Goal: Register for event/course

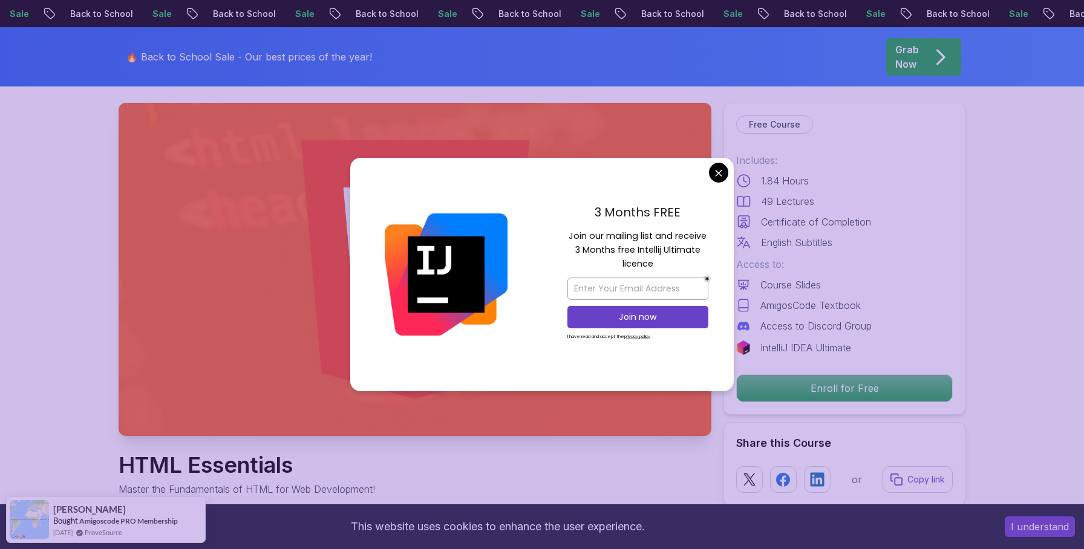
scroll to position [57, 0]
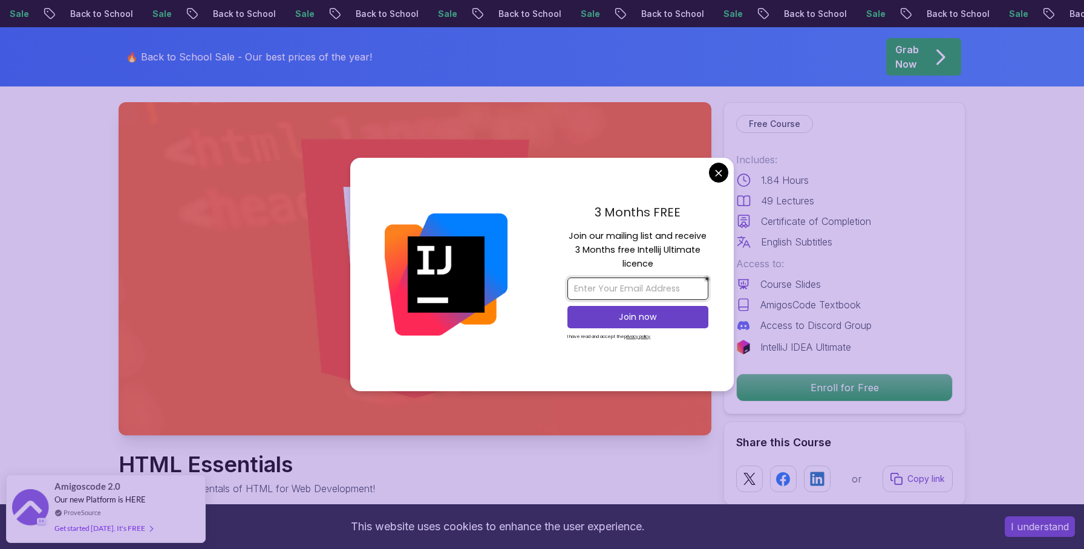
click at [616, 290] on input "email" at bounding box center [637, 289] width 141 height 22
type input "arikah1990@gmail.com"
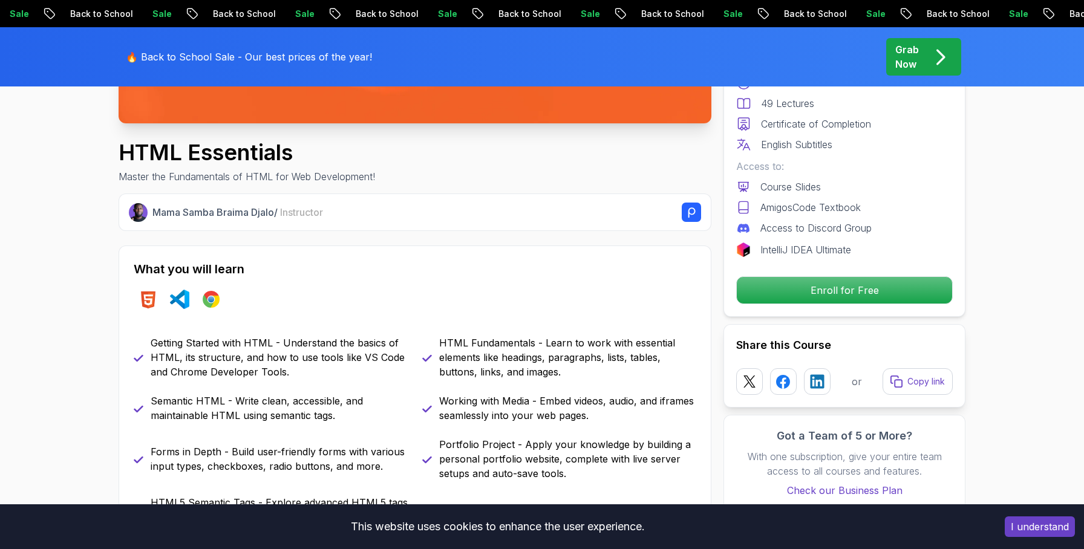
scroll to position [0, 0]
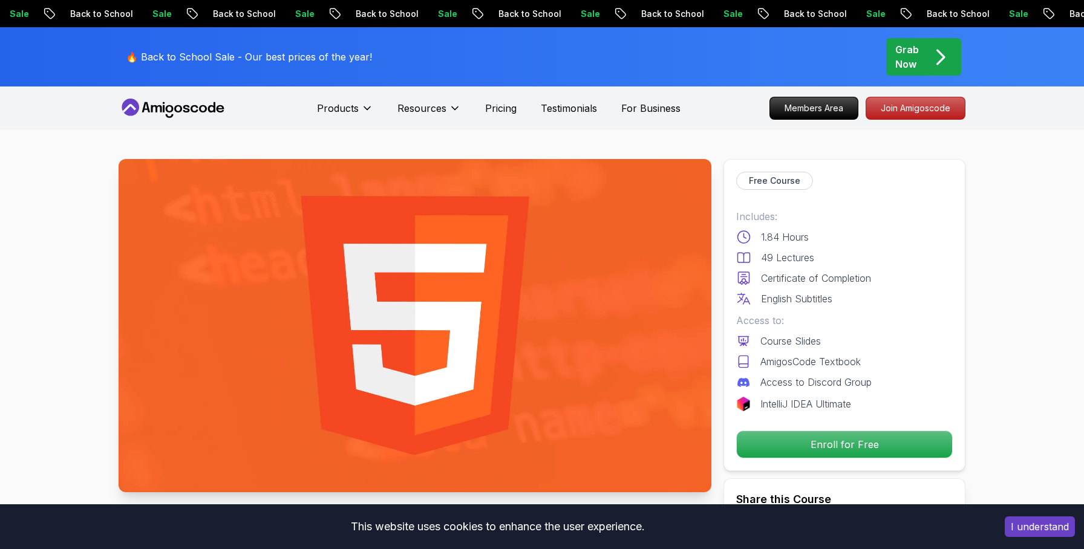
click at [160, 106] on icon at bounding box center [156, 108] width 11 height 7
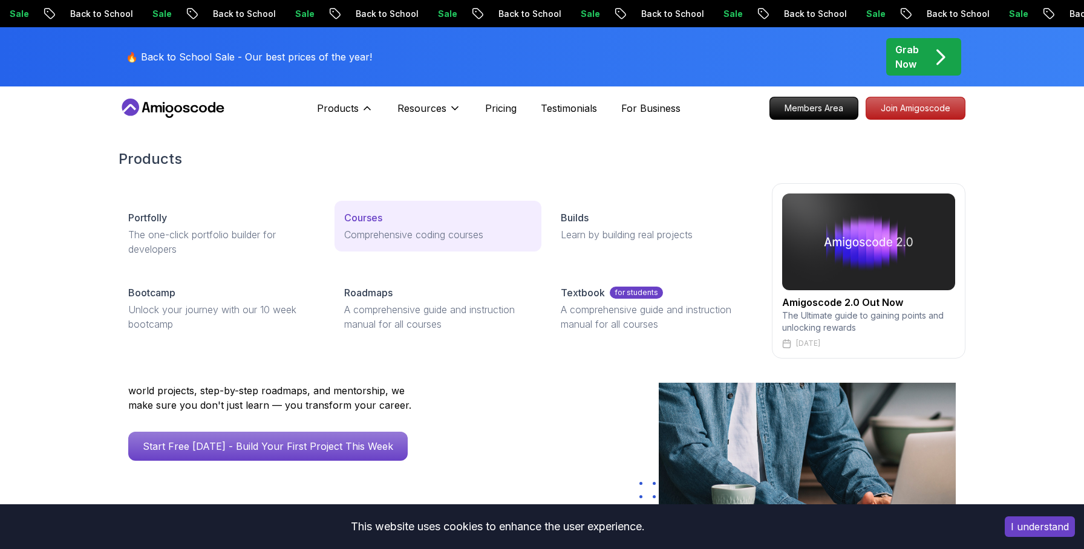
click at [364, 216] on p "Courses" at bounding box center [363, 217] width 38 height 15
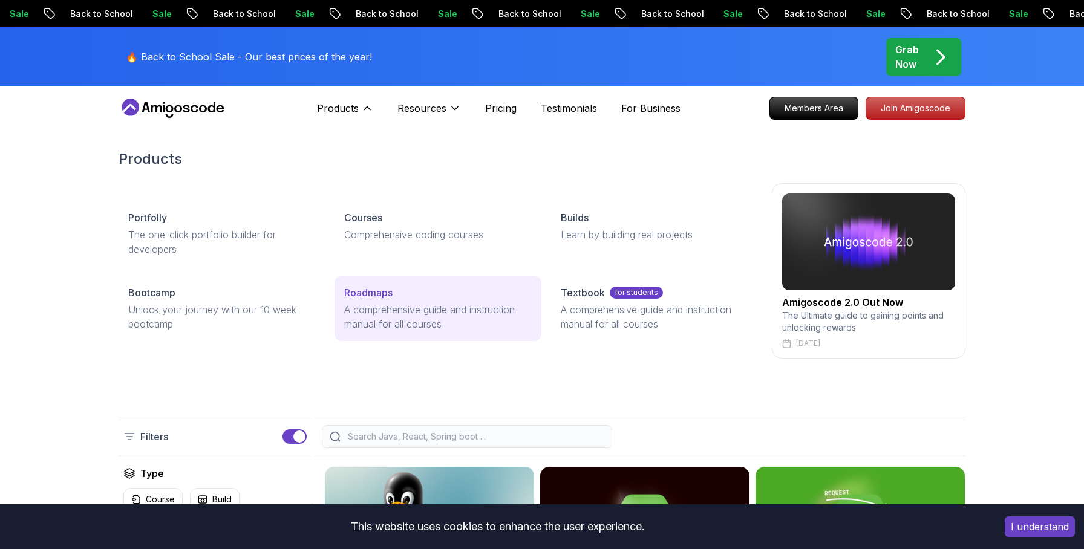
click at [384, 292] on p "Roadmaps" at bounding box center [368, 292] width 48 height 15
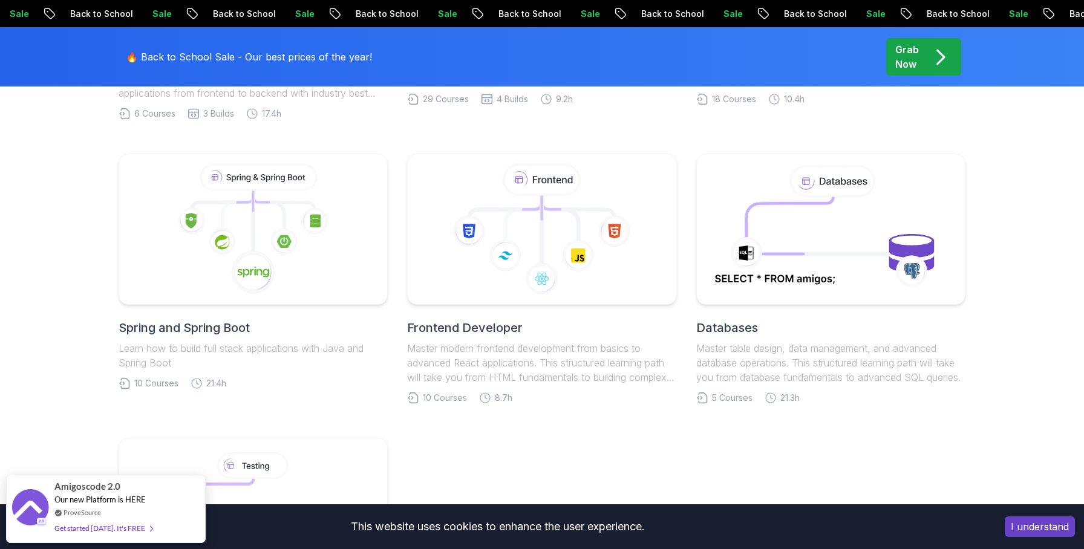
scroll to position [566, 0]
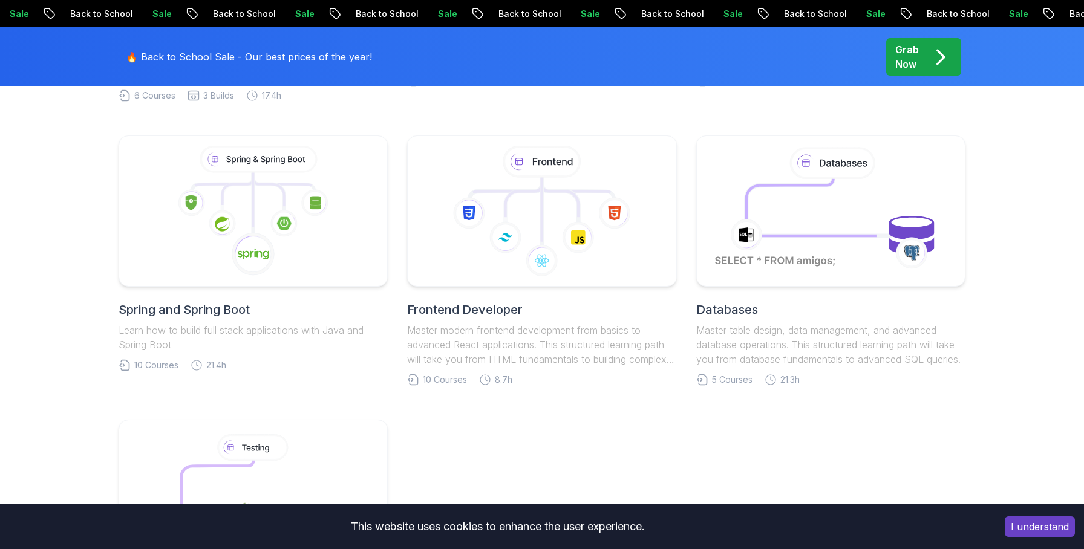
click at [471, 308] on h2 "Frontend Developer" at bounding box center [541, 309] width 269 height 17
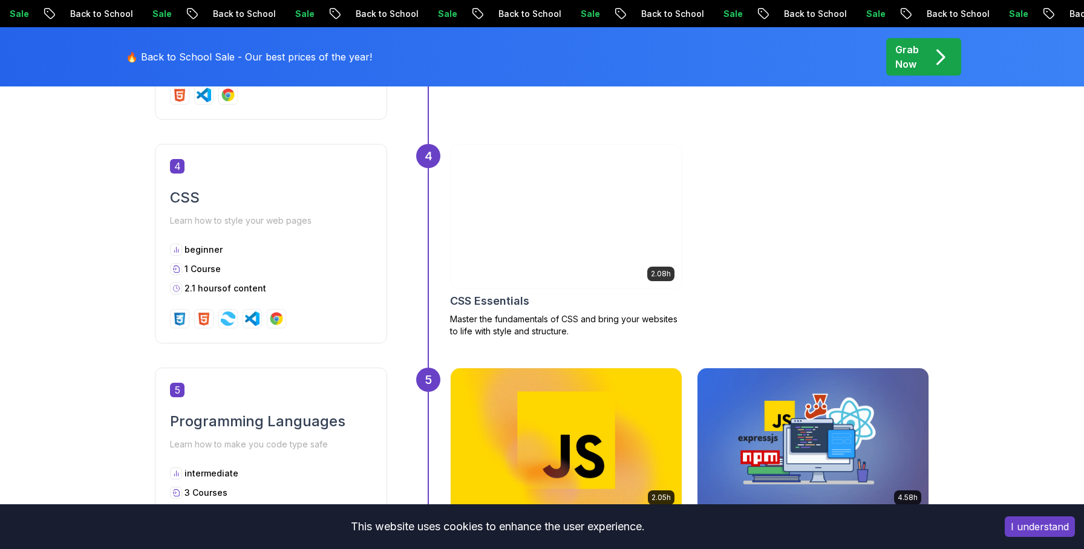
scroll to position [1299, 0]
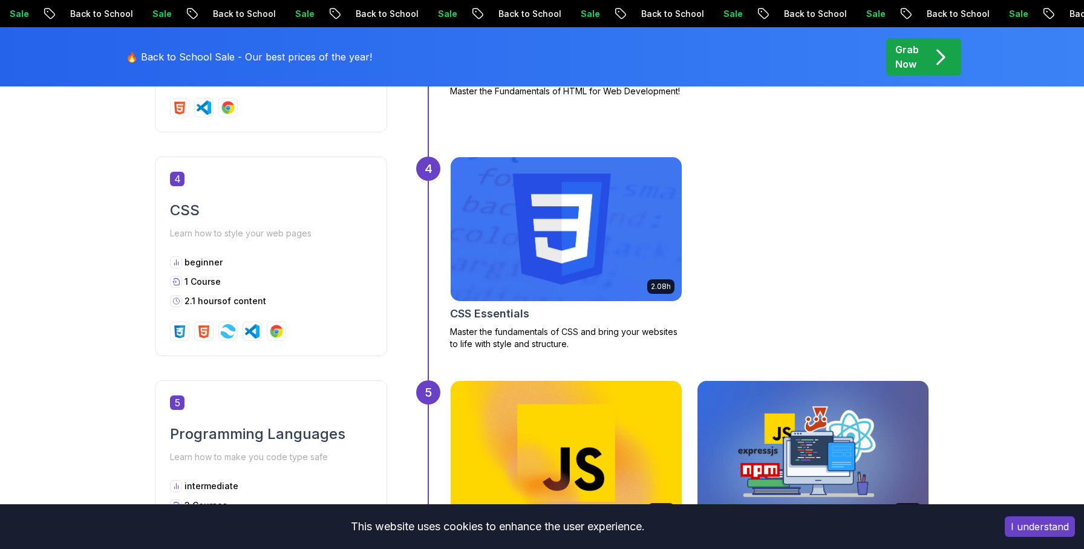
click at [500, 315] on h2 "CSS Essentials" at bounding box center [489, 313] width 79 height 17
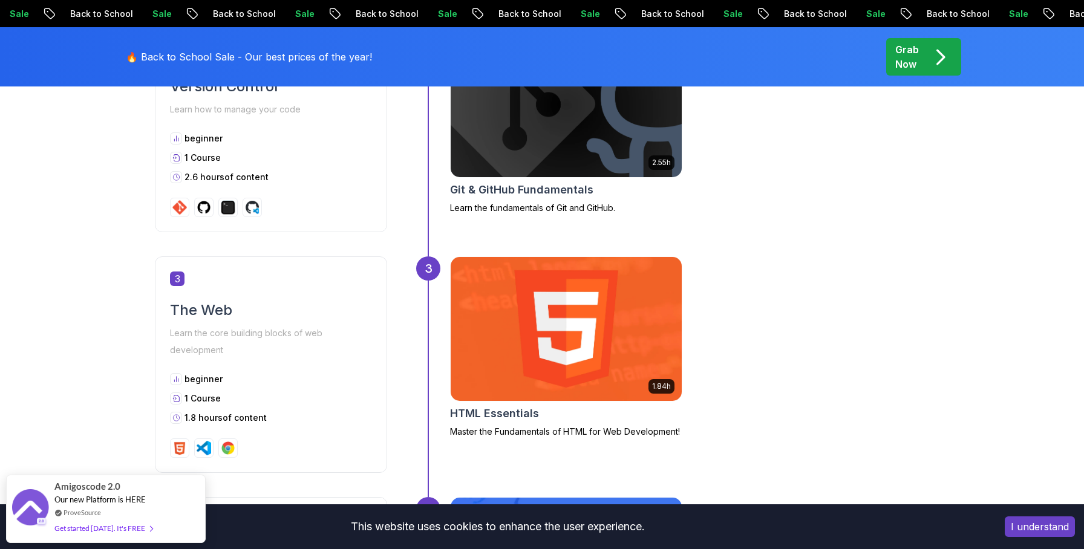
scroll to position [928, 0]
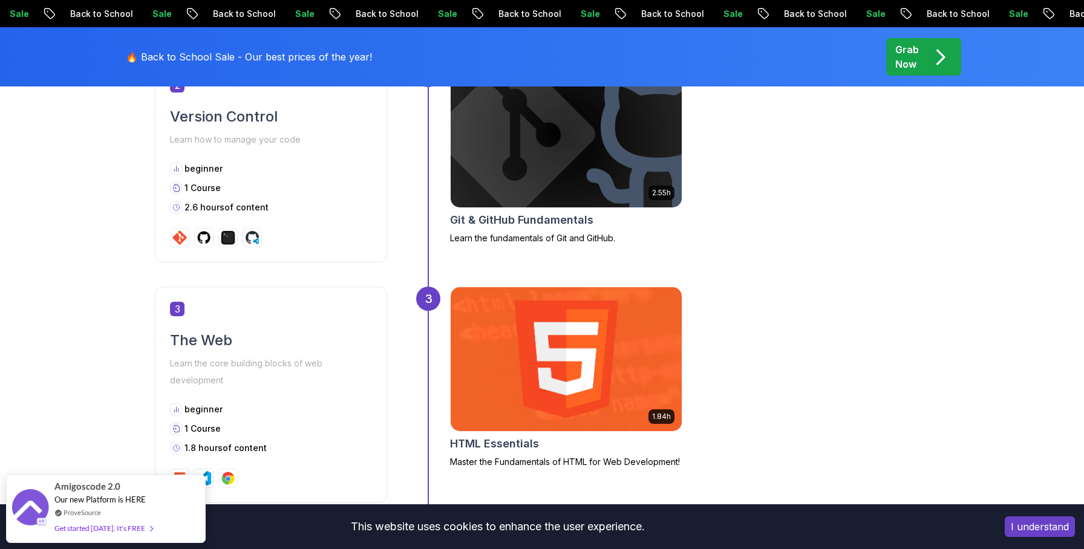
click at [492, 447] on h2 "HTML Essentials" at bounding box center [494, 443] width 89 height 17
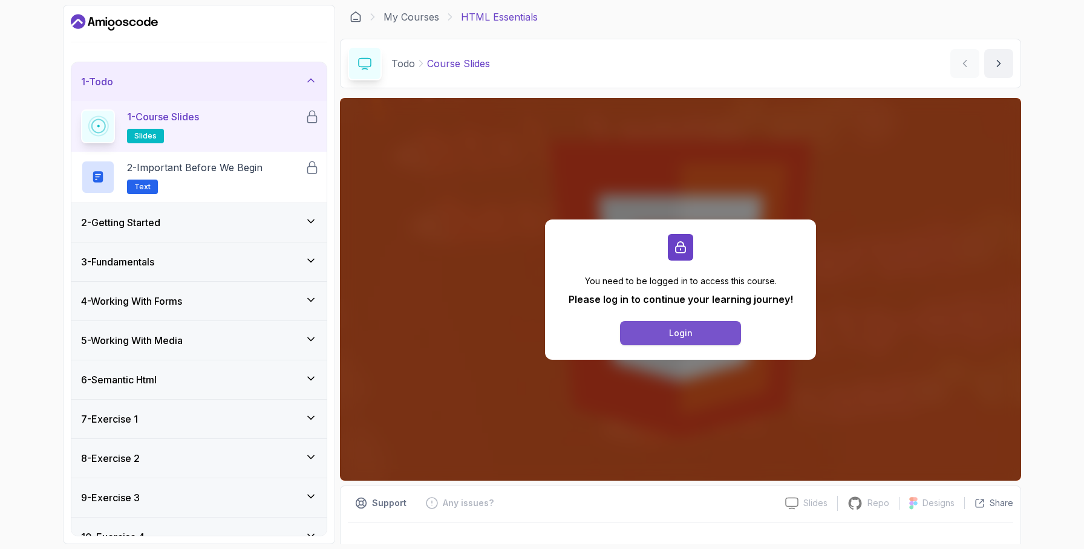
click at [697, 335] on button "Login" at bounding box center [680, 333] width 121 height 24
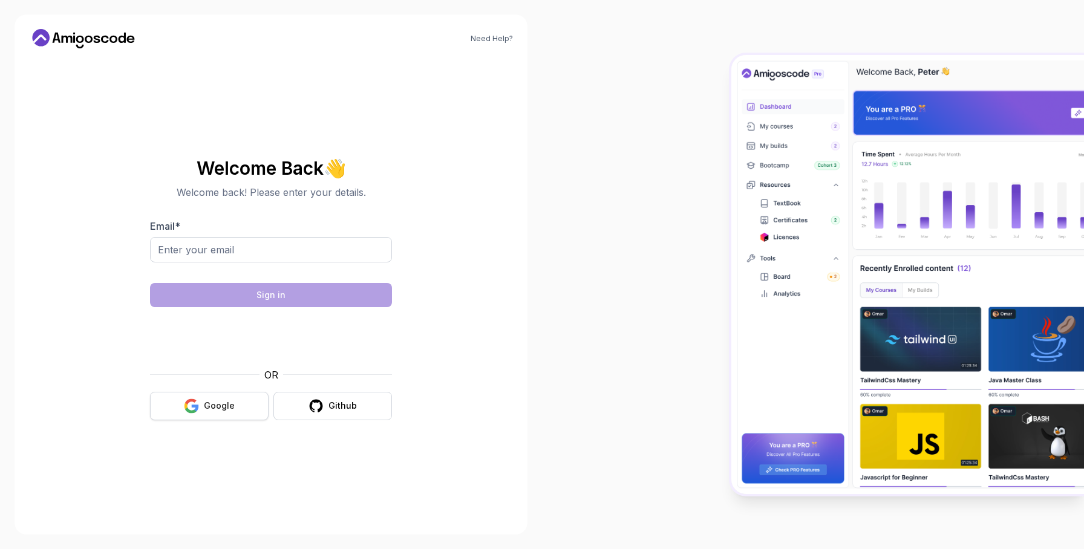
click at [214, 405] on div "Google" at bounding box center [219, 406] width 31 height 12
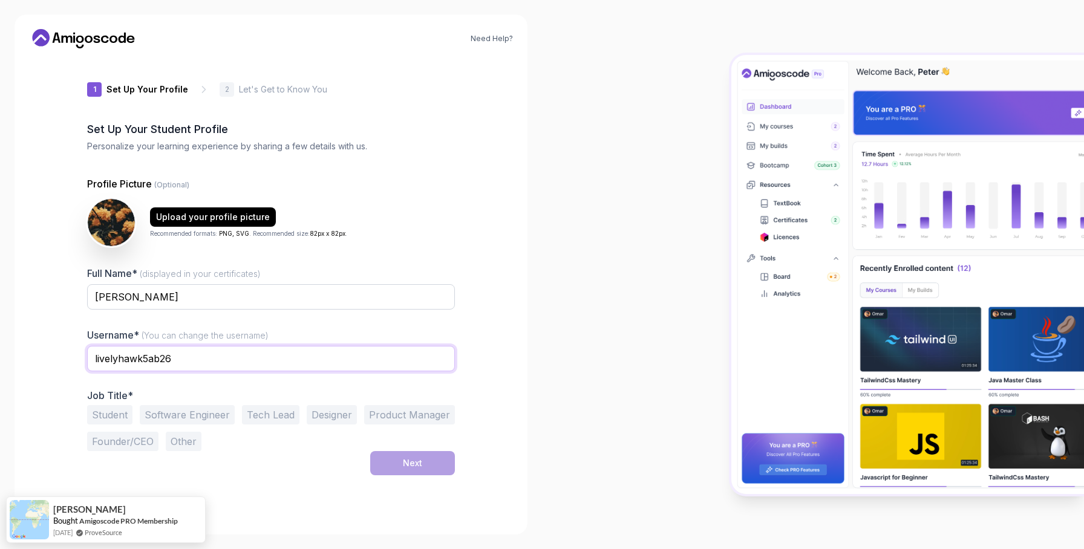
drag, startPoint x: 180, startPoint y: 358, endPoint x: 88, endPoint y: 353, distance: 92.1
click at [88, 353] on input "livelyhawk5ab26" at bounding box center [271, 358] width 368 height 25
click at [471, 394] on div "1 Set Up Your Profile 1 Set Up Your Profile 2 Let's Get to Know You Set Up Your…" at bounding box center [271, 289] width 406 height 462
click at [151, 367] on input "arasy19" at bounding box center [271, 358] width 368 height 25
click at [293, 386] on div "Full Name* (displayed in your certificates) Arikah syamlan Username* (You can c…" at bounding box center [271, 358] width 368 height 185
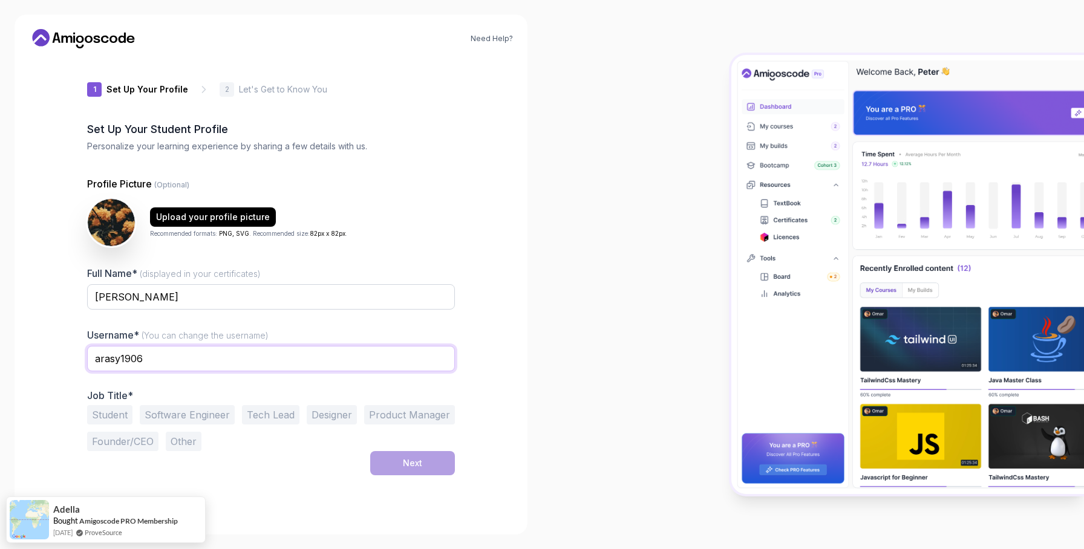
click at [110, 357] on input "arasy1906" at bounding box center [271, 358] width 368 height 25
click at [112, 418] on button "Student" at bounding box center [109, 414] width 45 height 19
drag, startPoint x: 147, startPoint y: 360, endPoint x: 132, endPoint y: 357, distance: 14.8
click at [132, 357] on input "ara_sy1906" at bounding box center [271, 358] width 368 height 25
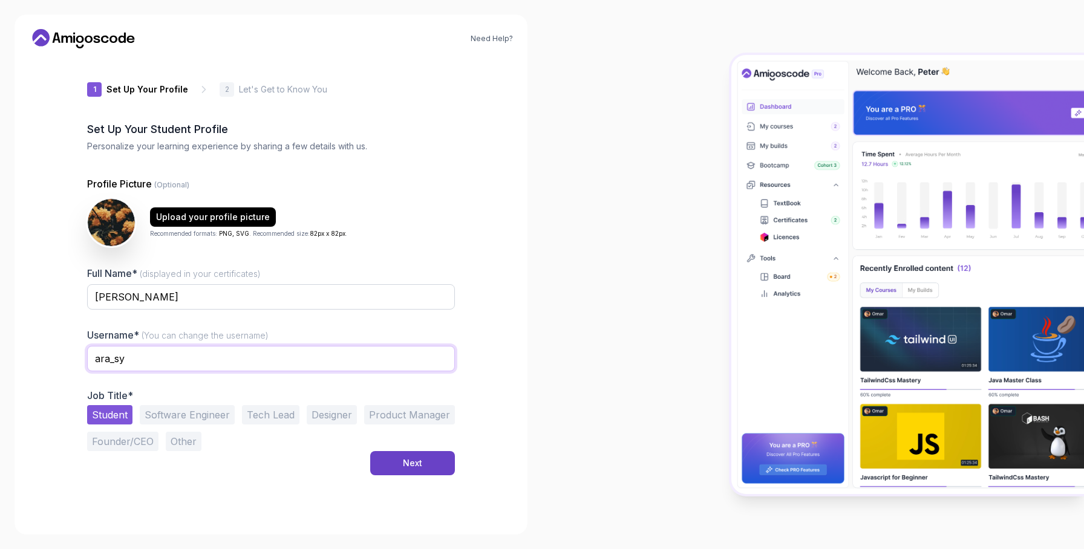
type input "ara_sy"
click at [203, 419] on button "Software Engineer" at bounding box center [187, 414] width 95 height 19
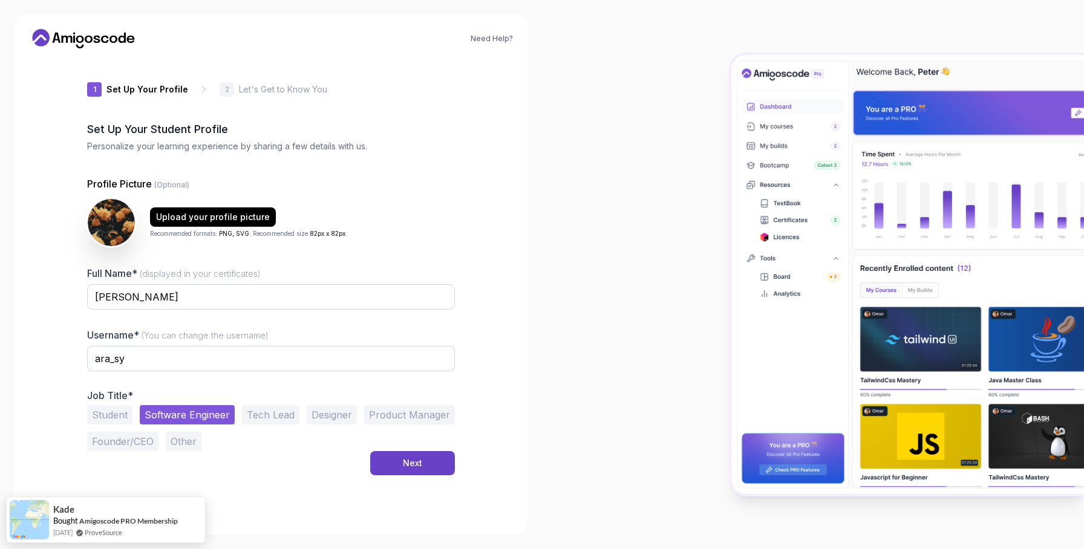
click at [332, 419] on button "Designer" at bounding box center [332, 414] width 50 height 19
click at [410, 468] on div "Next" at bounding box center [412, 463] width 19 height 12
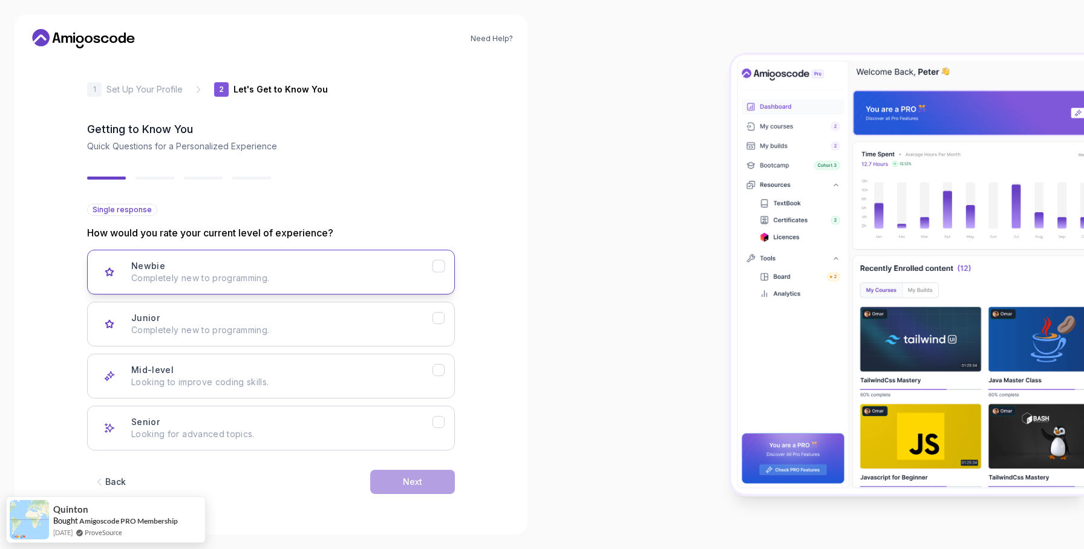
click at [294, 269] on div "Newbie Completely new to programming." at bounding box center [281, 272] width 301 height 24
click at [417, 482] on div "Next" at bounding box center [412, 482] width 19 height 12
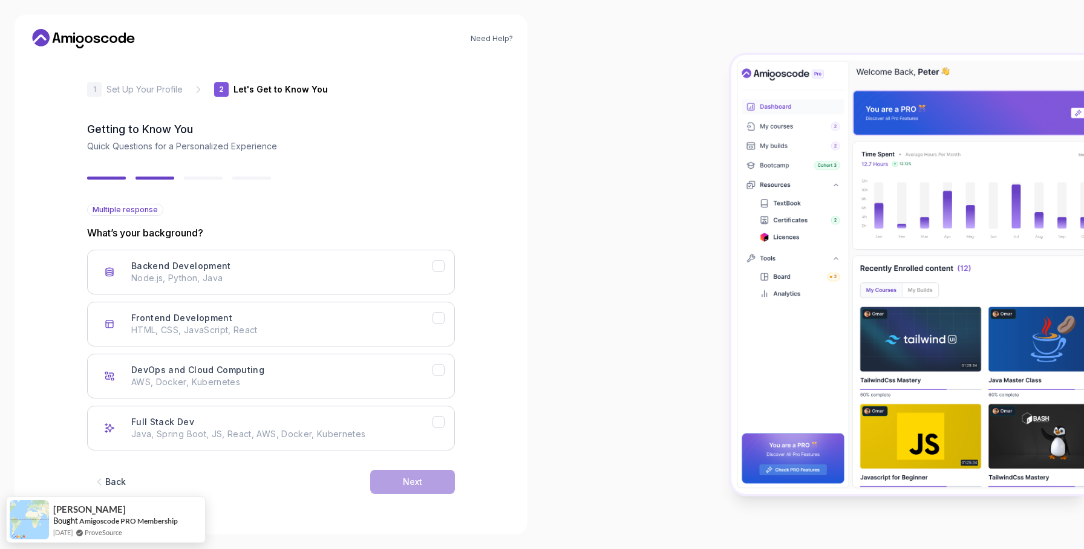
click at [113, 483] on div "Back" at bounding box center [115, 482] width 21 height 12
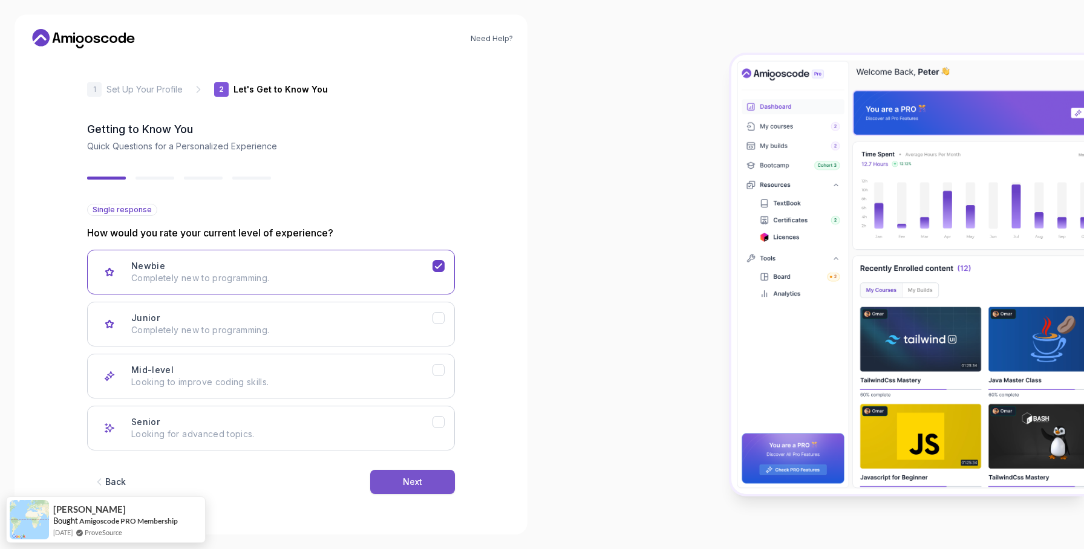
click at [402, 487] on button "Next" at bounding box center [412, 482] width 85 height 24
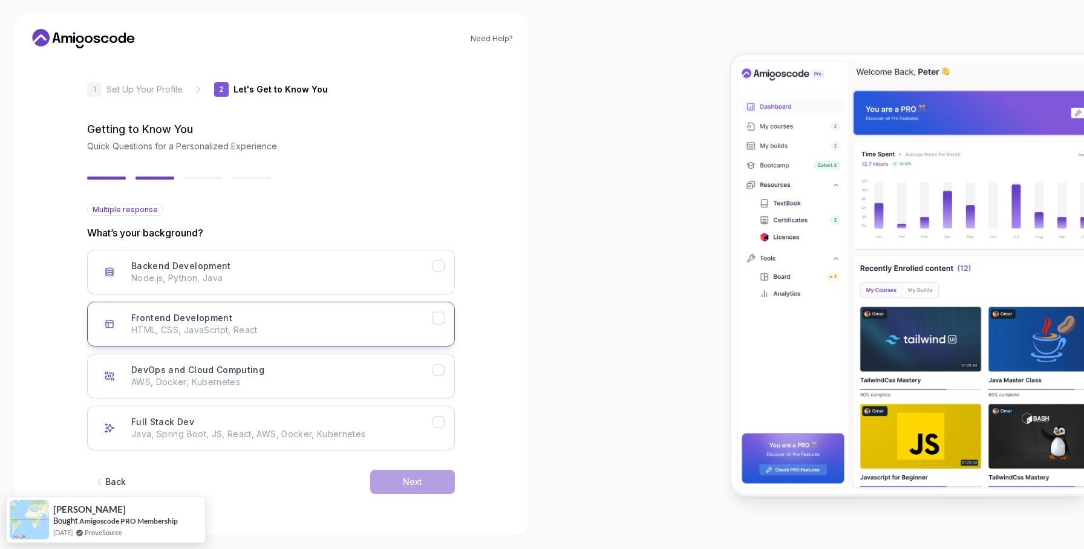
click at [440, 315] on icon "Frontend Development" at bounding box center [438, 318] width 11 height 11
click at [423, 484] on button "Next" at bounding box center [412, 482] width 85 height 24
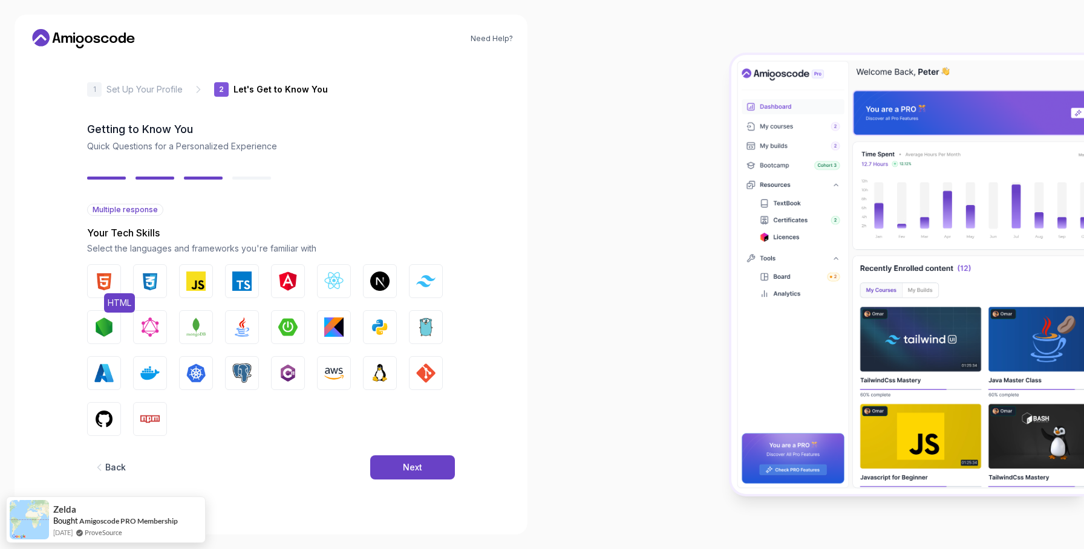
click at [112, 287] on img "button" at bounding box center [103, 281] width 19 height 19
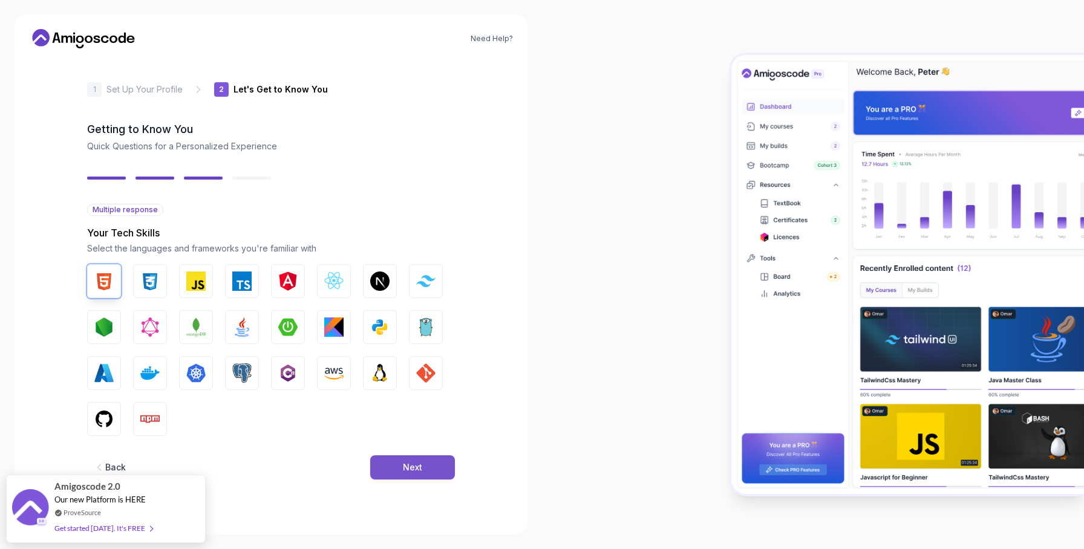
click at [389, 466] on button "Next" at bounding box center [412, 467] width 85 height 24
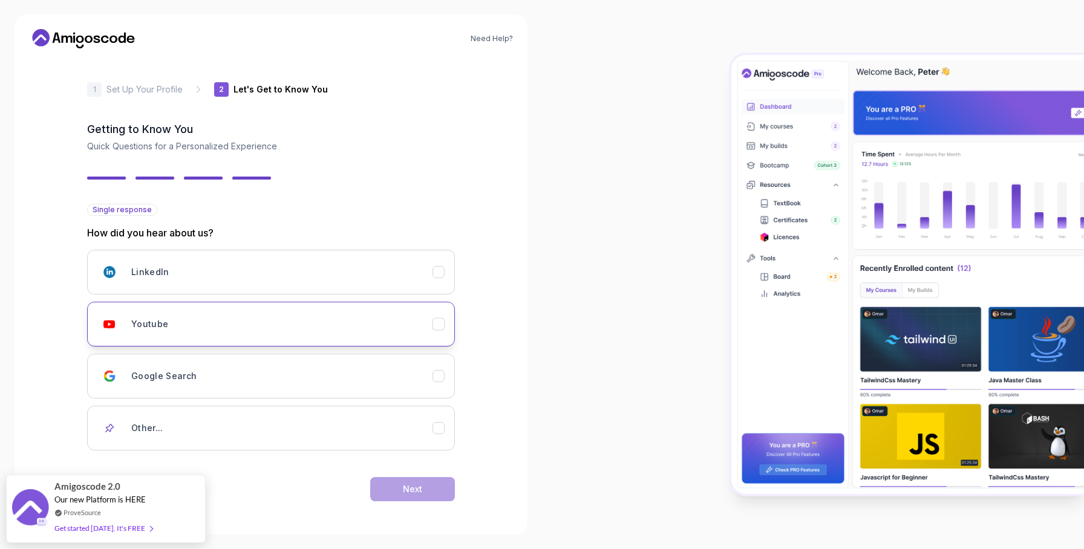
scroll to position [1, 0]
click at [441, 324] on icon "Youtube" at bounding box center [438, 323] width 11 height 11
click at [410, 489] on div "Next" at bounding box center [412, 489] width 19 height 12
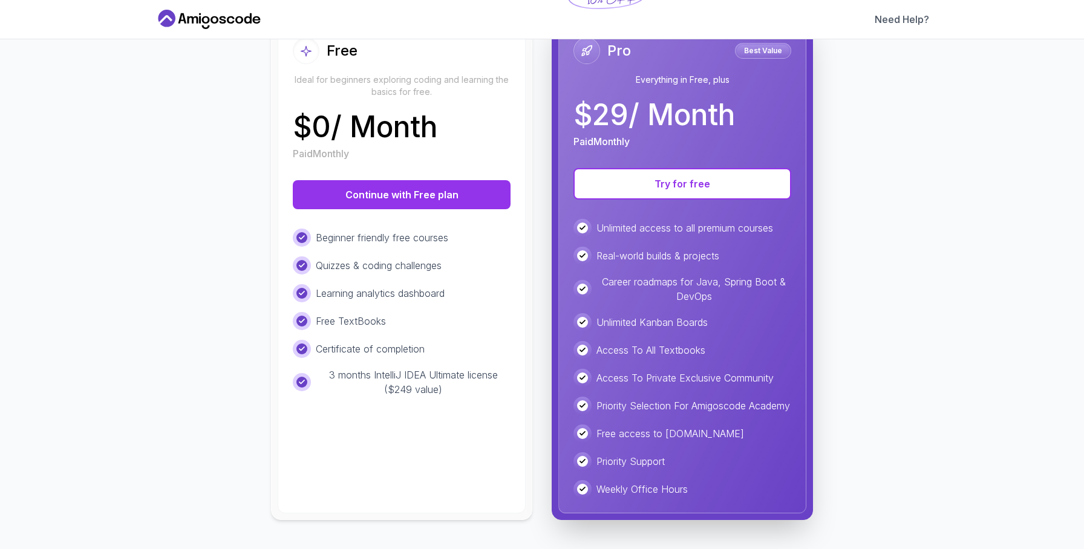
scroll to position [0, 0]
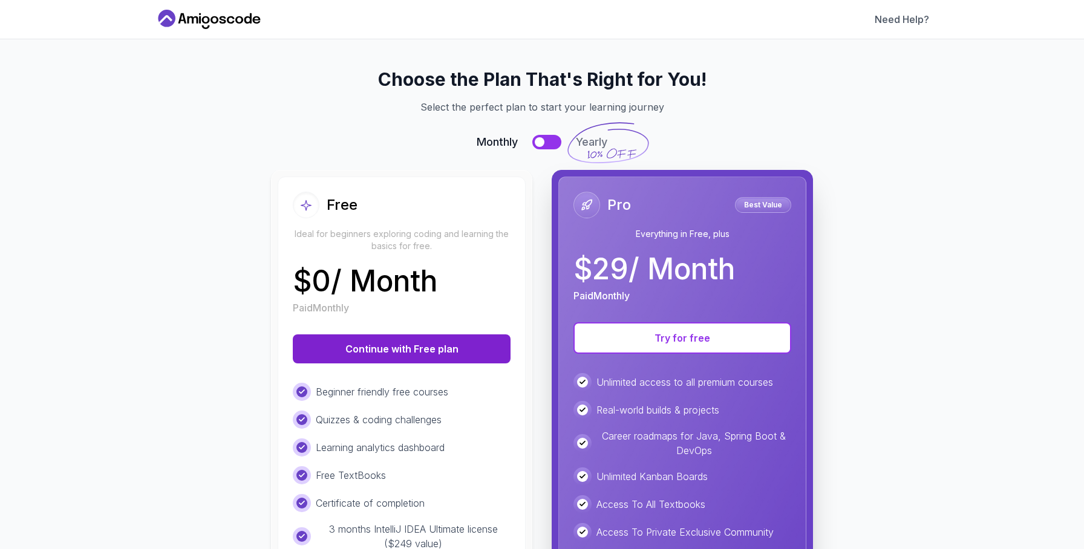
click at [406, 354] on button "Continue with Free plan" at bounding box center [402, 348] width 218 height 29
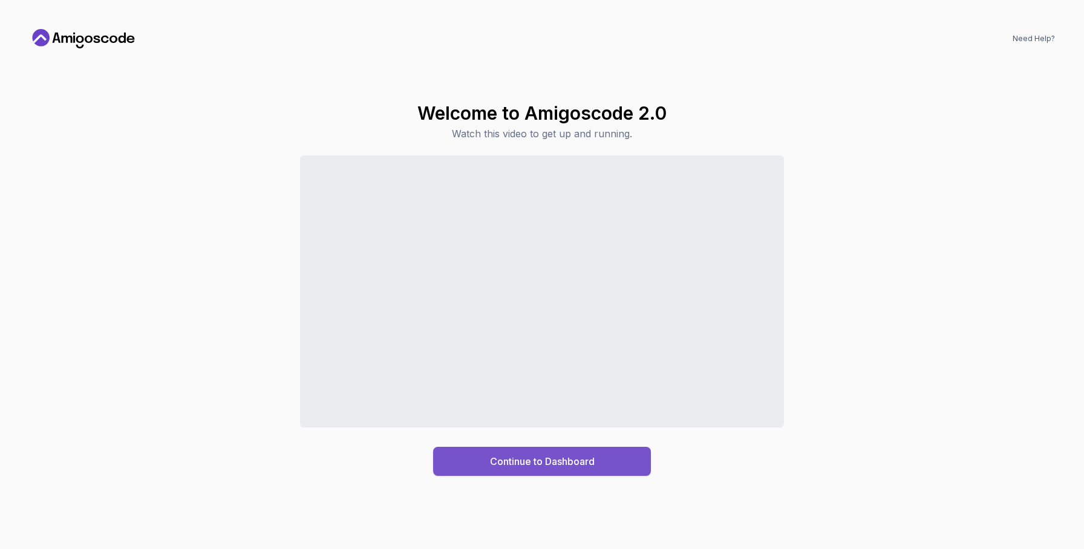
click at [525, 467] on div "Continue to Dashboard" at bounding box center [542, 461] width 105 height 15
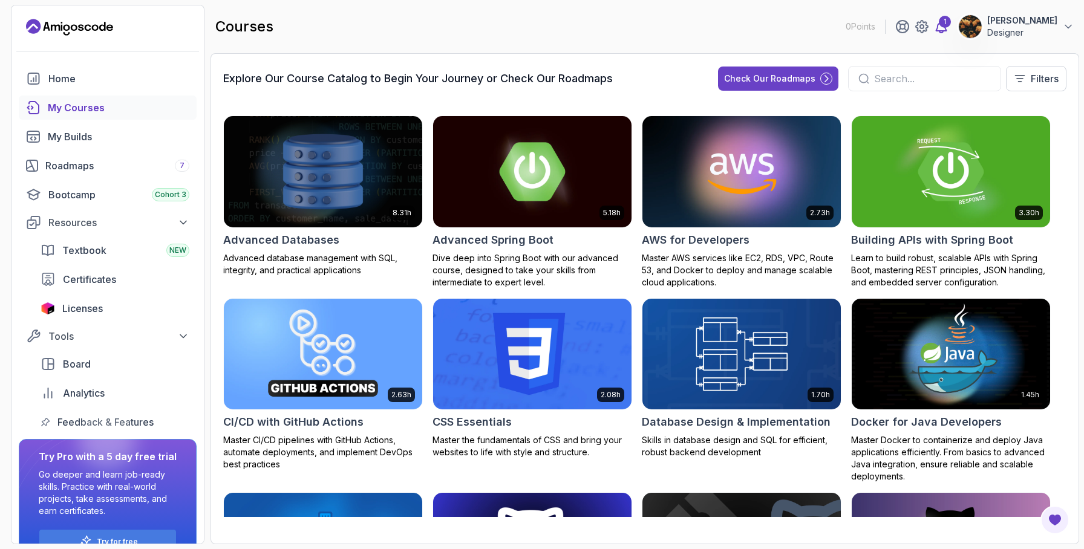
click at [949, 20] on div "1" at bounding box center [945, 22] width 12 height 12
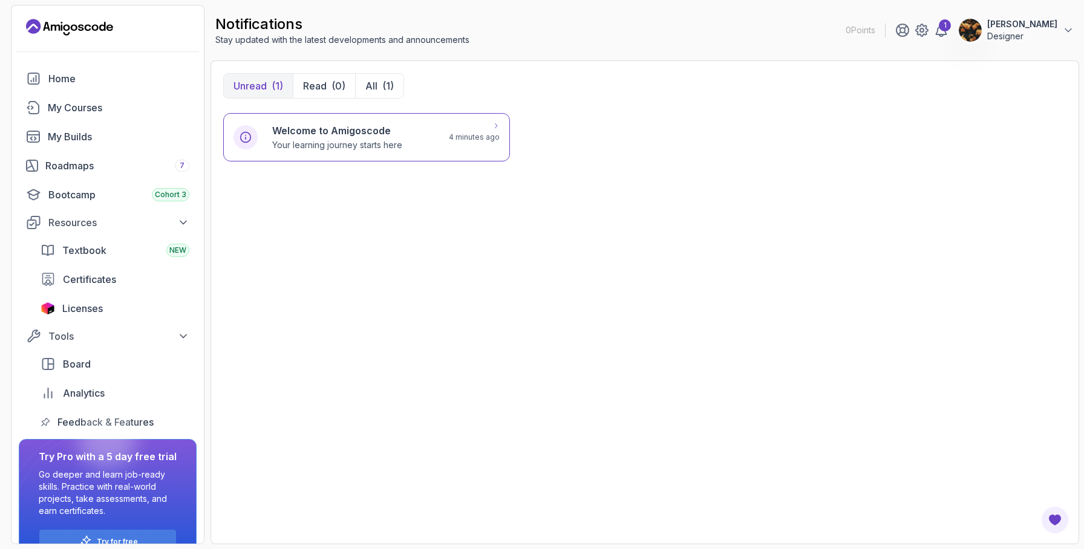
click at [399, 153] on div "Welcome to Amigoscode Your learning journey starts here 4 minutes ago" at bounding box center [366, 137] width 287 height 48
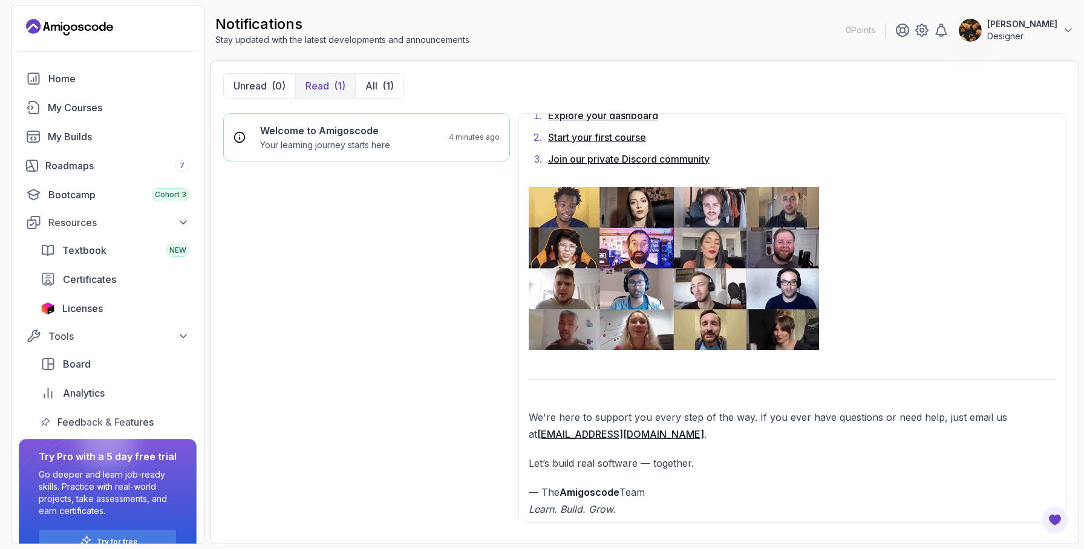
scroll to position [925, 0]
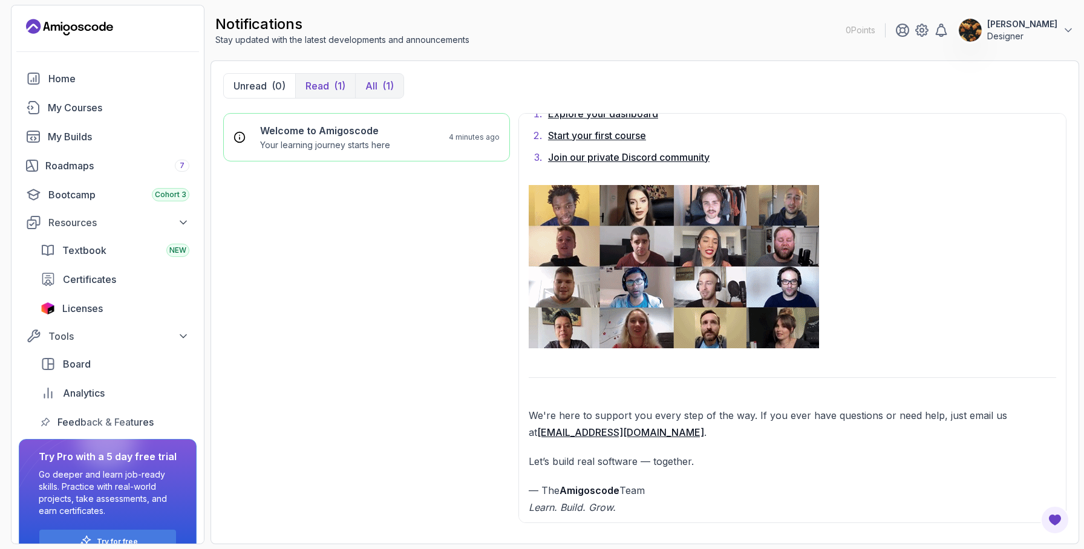
click at [370, 83] on p "All" at bounding box center [371, 86] width 12 height 15
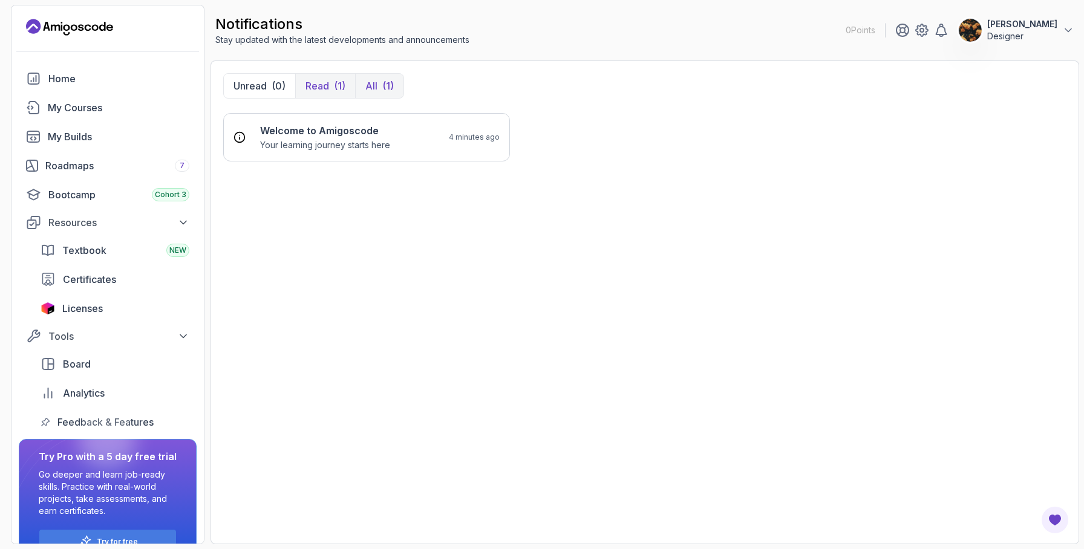
click at [334, 86] on div "(1)" at bounding box center [339, 86] width 11 height 15
click at [336, 140] on p "Your learning journey starts here" at bounding box center [325, 145] width 130 height 12
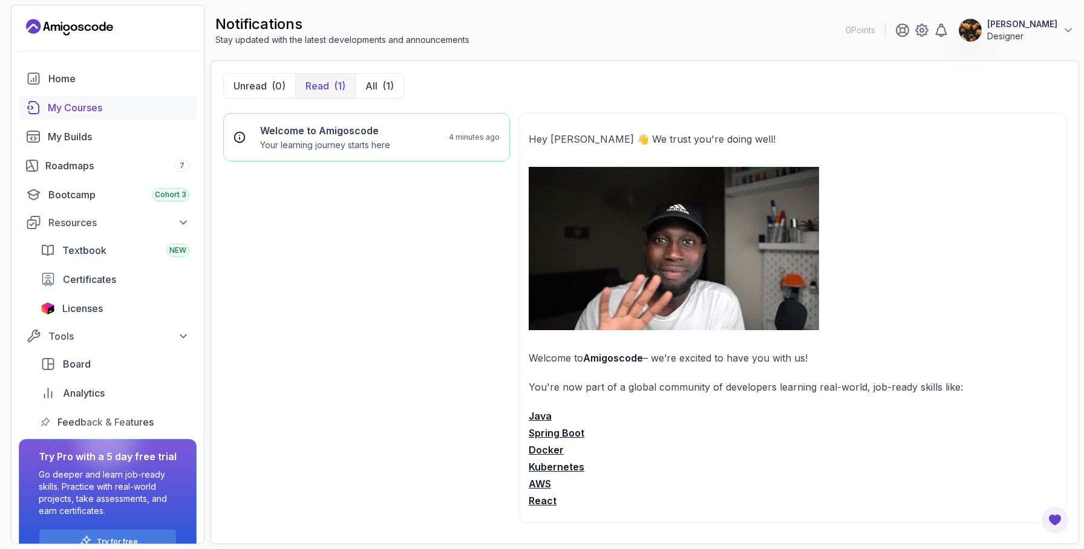
click at [71, 108] on div "My Courses" at bounding box center [119, 107] width 142 height 15
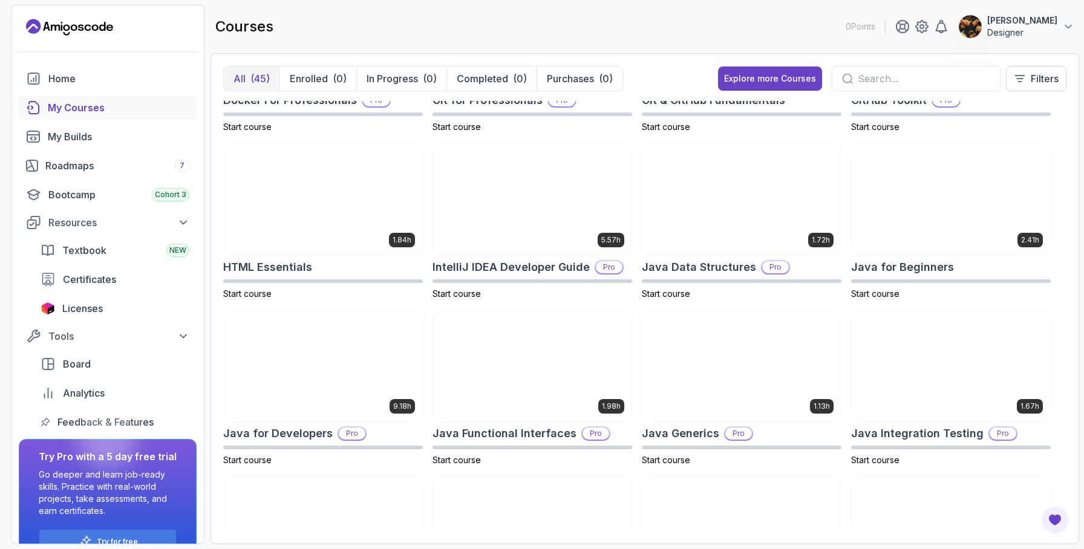
scroll to position [514, 0]
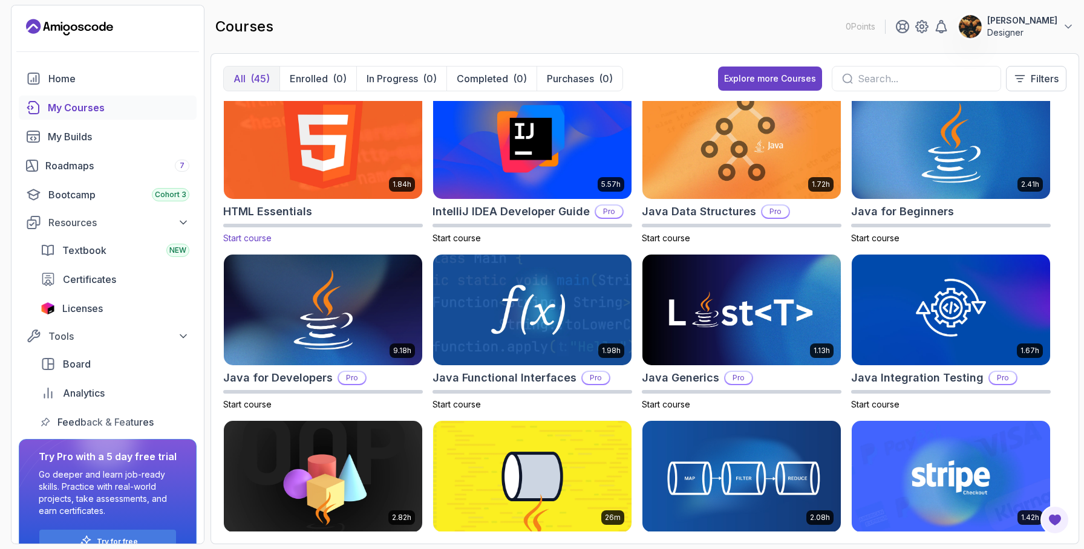
click at [316, 159] on img at bounding box center [323, 143] width 208 height 117
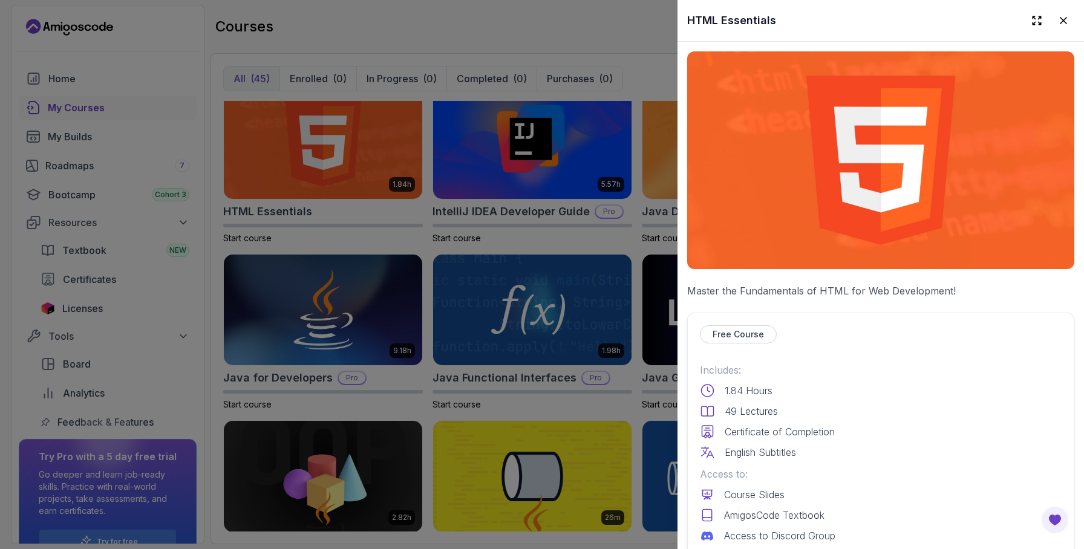
scroll to position [7, 0]
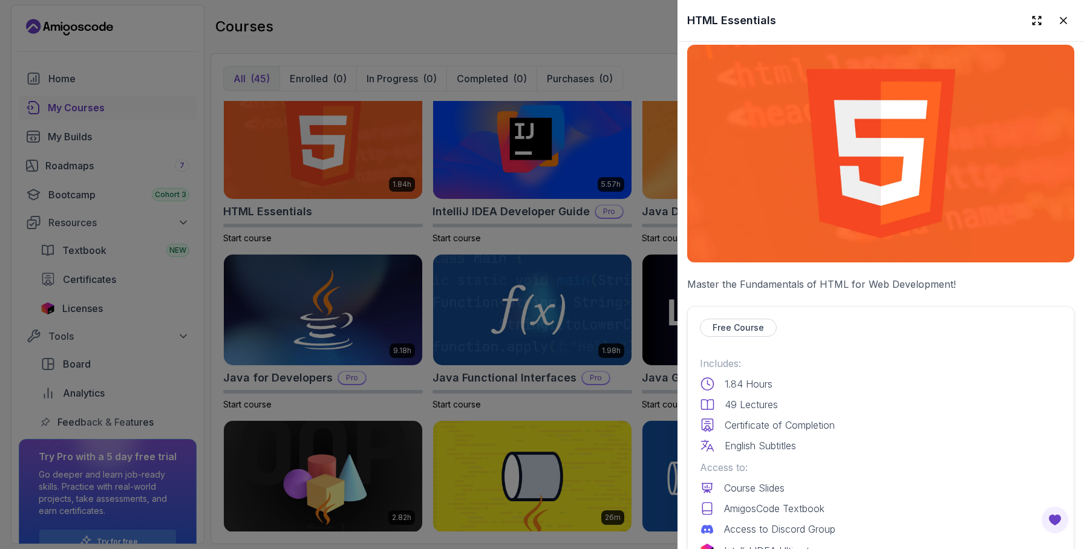
click at [405, 236] on div at bounding box center [542, 274] width 1084 height 549
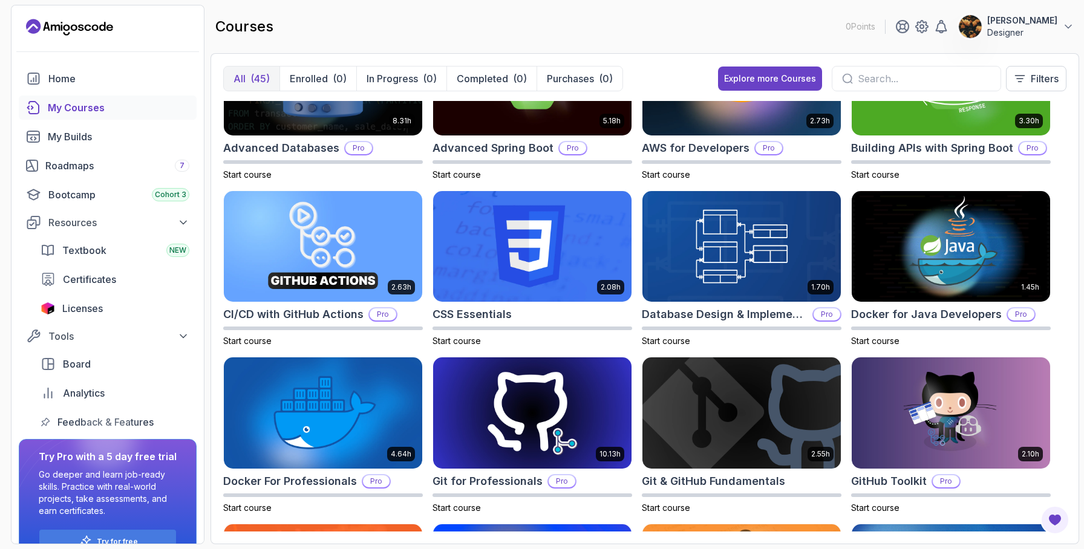
scroll to position [0, 0]
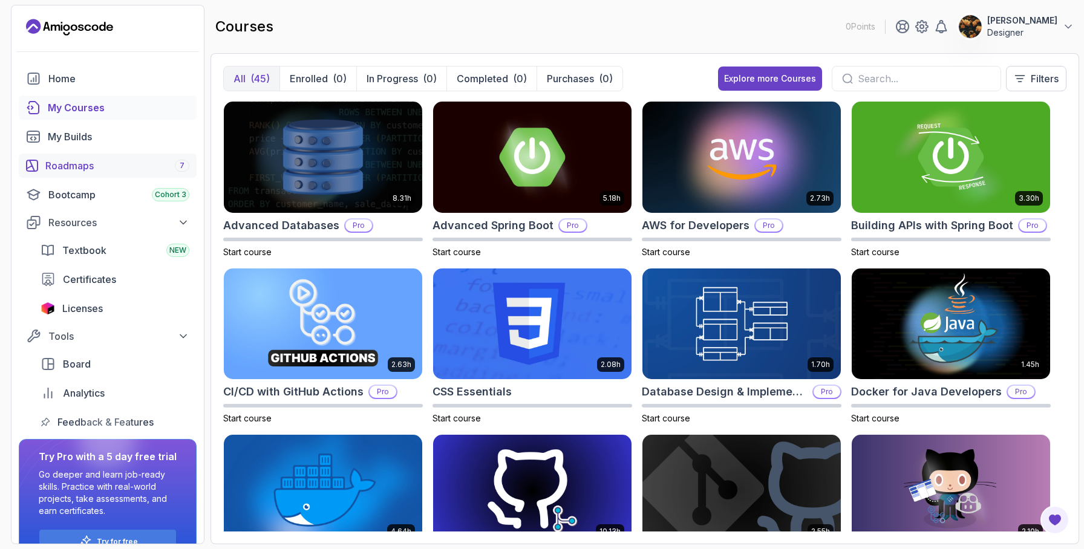
click at [71, 162] on div "Roadmaps 7" at bounding box center [117, 165] width 144 height 15
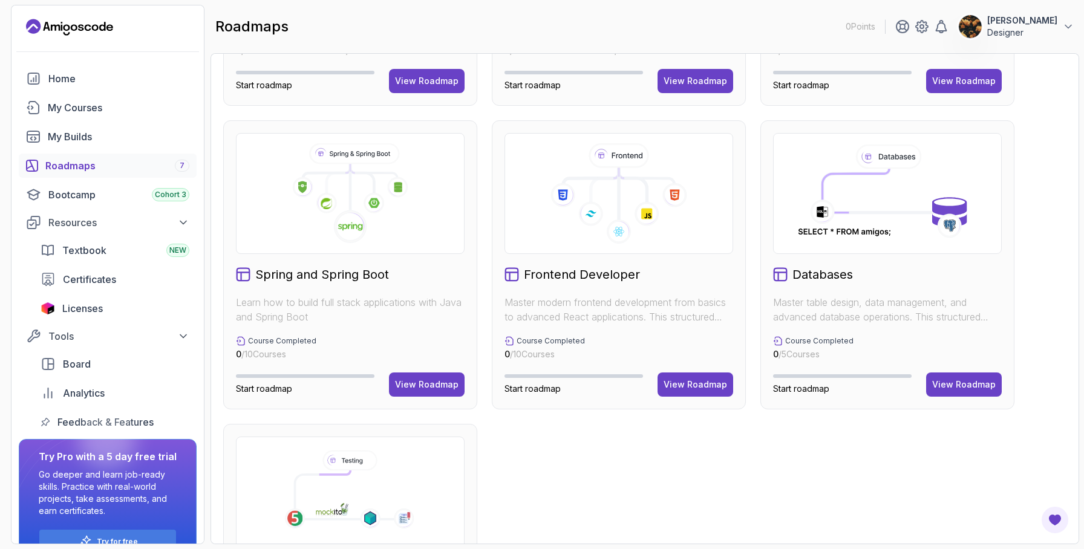
scroll to position [279, 0]
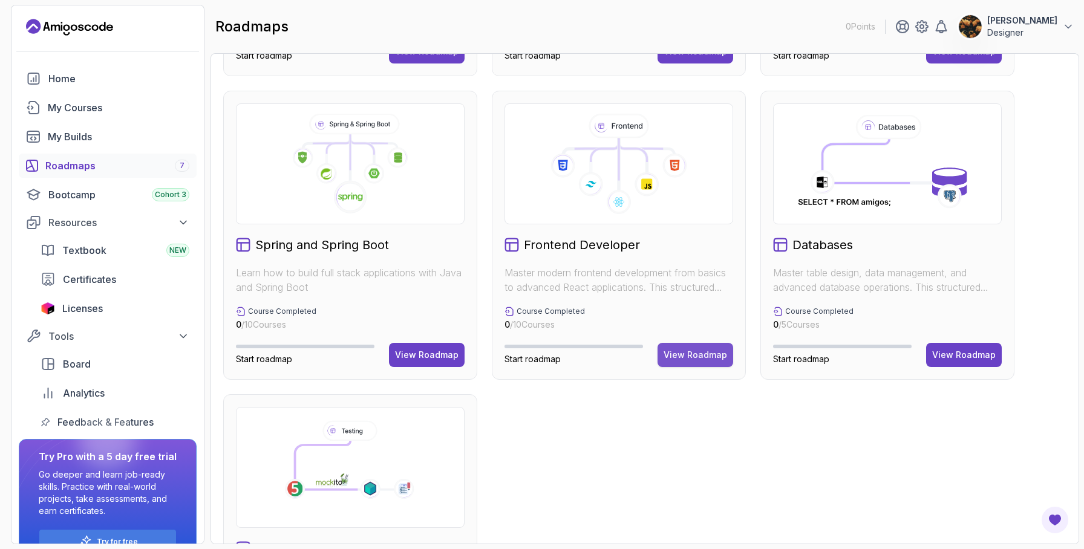
click at [689, 361] on button "View Roadmap" at bounding box center [695, 355] width 76 height 24
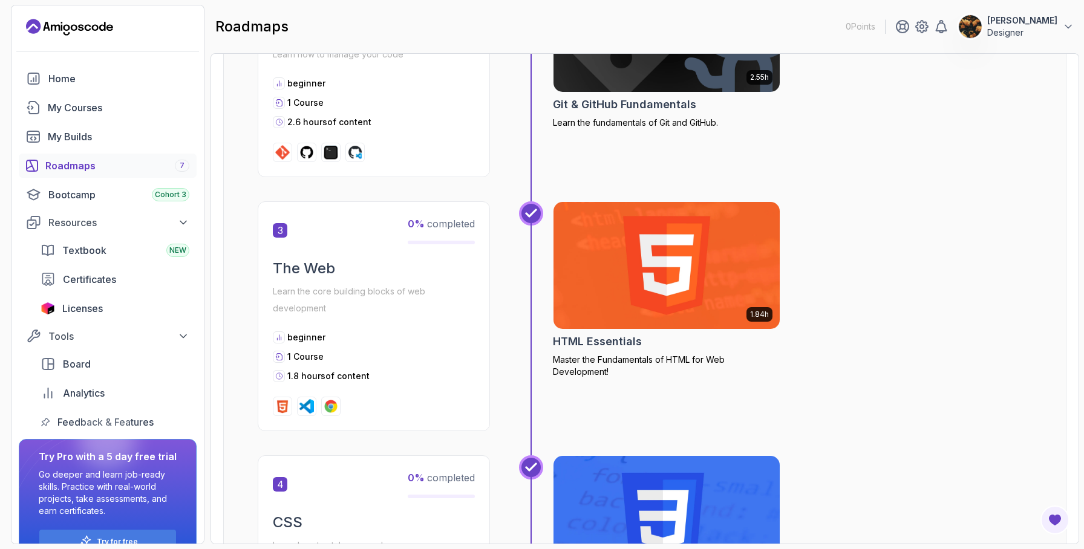
scroll to position [625, 0]
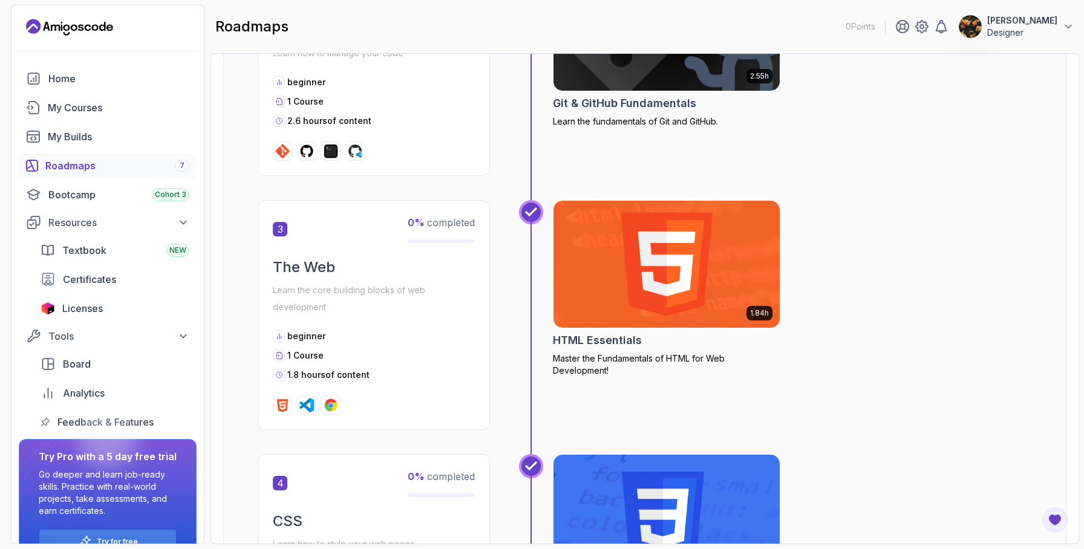
click at [632, 267] on img at bounding box center [667, 264] width 238 height 133
